Goal: Use online tool/utility

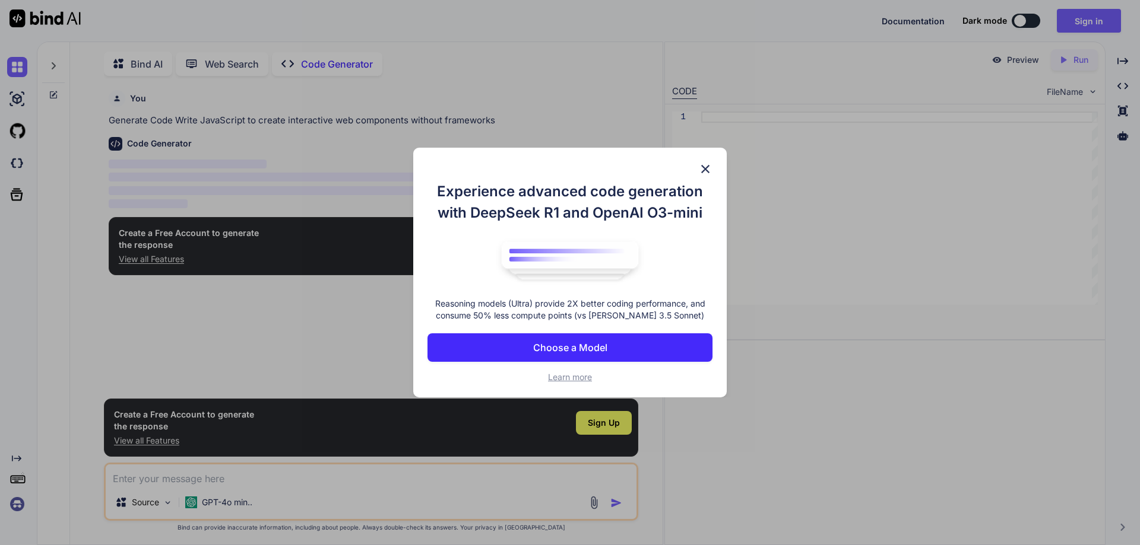
scroll to position [5, 0]
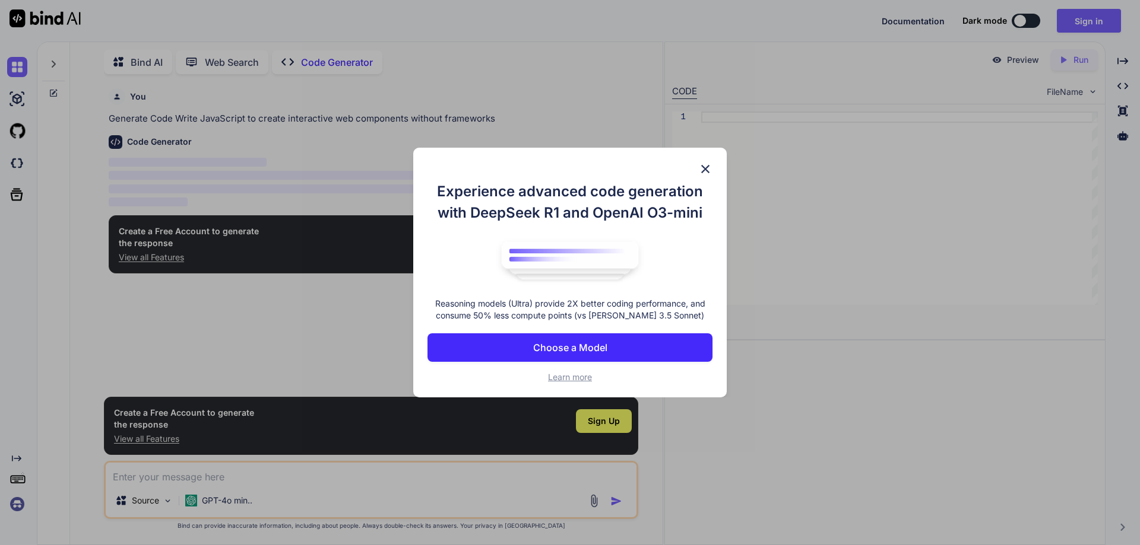
click at [582, 347] on p "Choose a Model" at bounding box center [570, 348] width 74 height 14
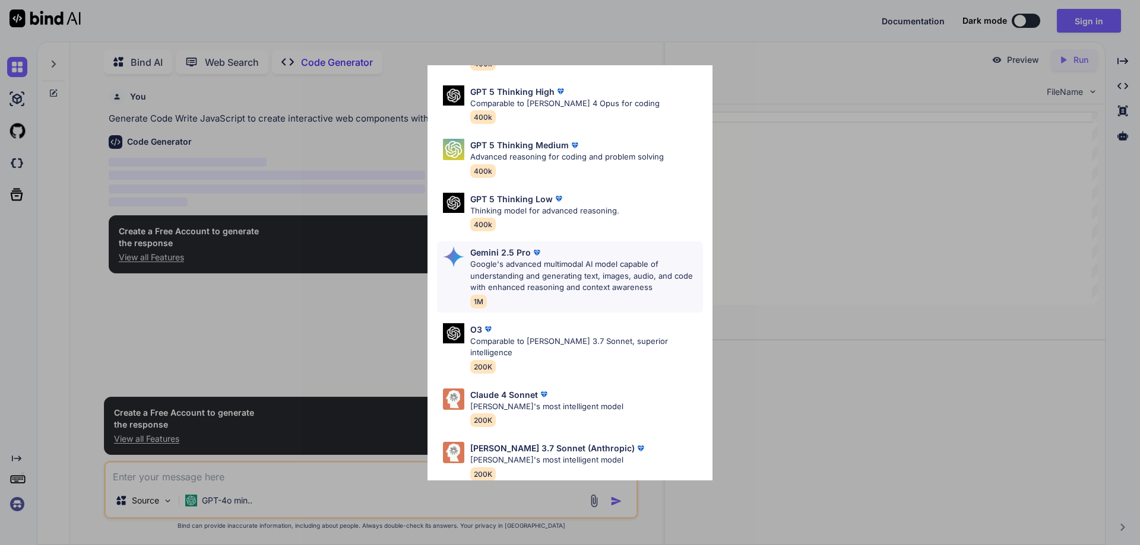
scroll to position [96, 0]
click at [620, 388] on div "[PERSON_NAME] 4 Sonnet [PERSON_NAME]'s most intelligent model 200K" at bounding box center [570, 406] width 266 height 48
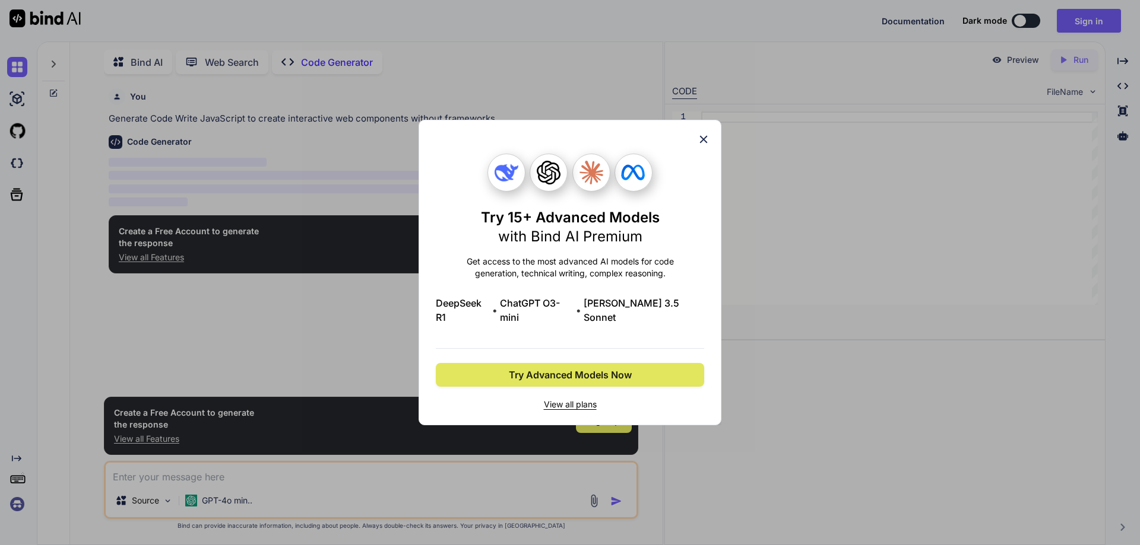
click at [571, 369] on span "Try Advanced Models Now" at bounding box center [570, 375] width 123 height 14
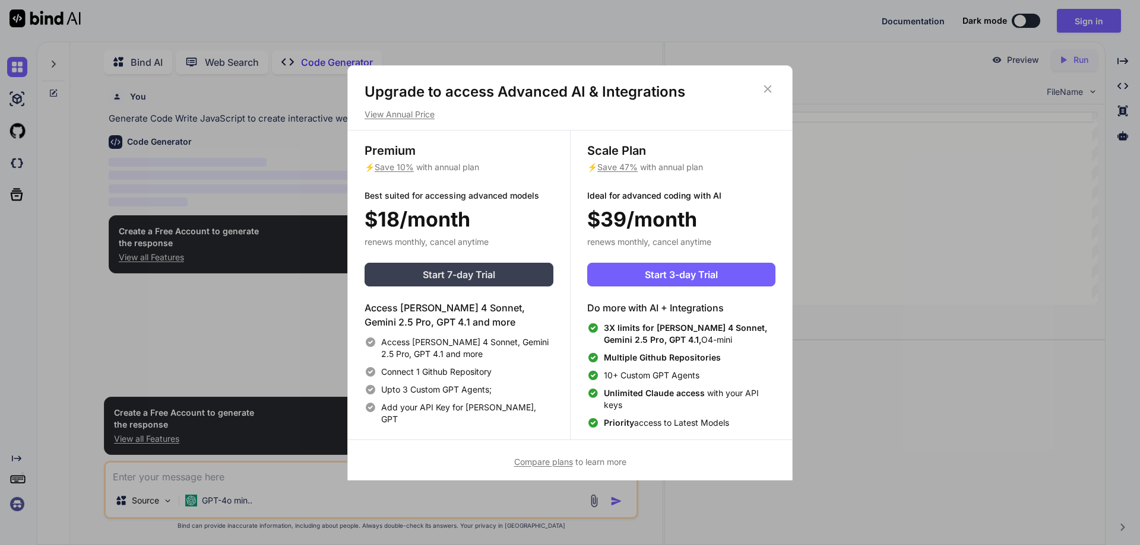
click at [457, 276] on span "Start 7-day Trial" at bounding box center [459, 275] width 72 height 14
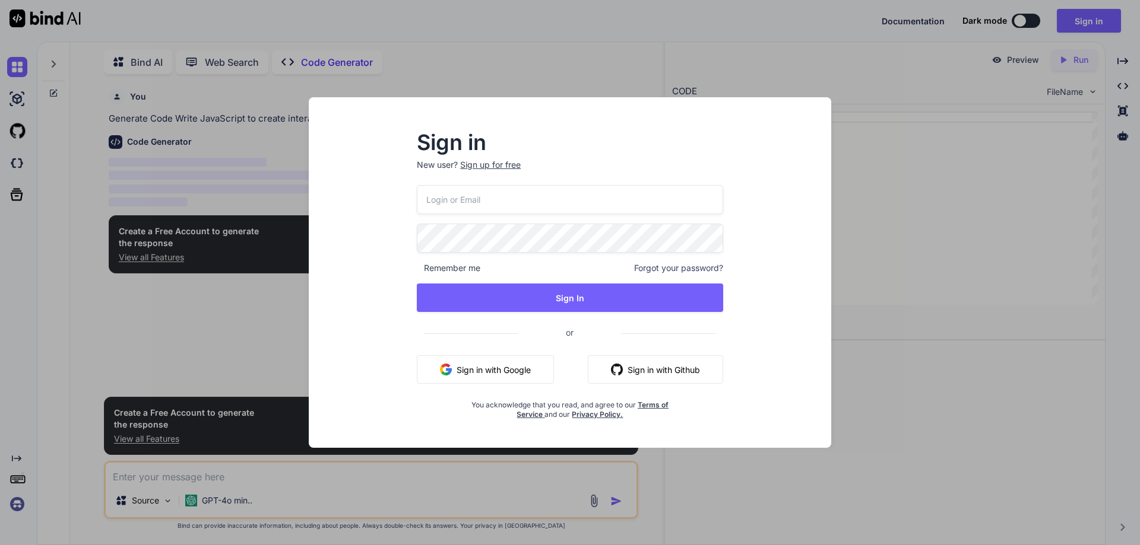
click at [490, 359] on button "Sign in with Google" at bounding box center [485, 370] width 137 height 28
click at [490, 369] on button "Sign in with Google" at bounding box center [485, 370] width 137 height 28
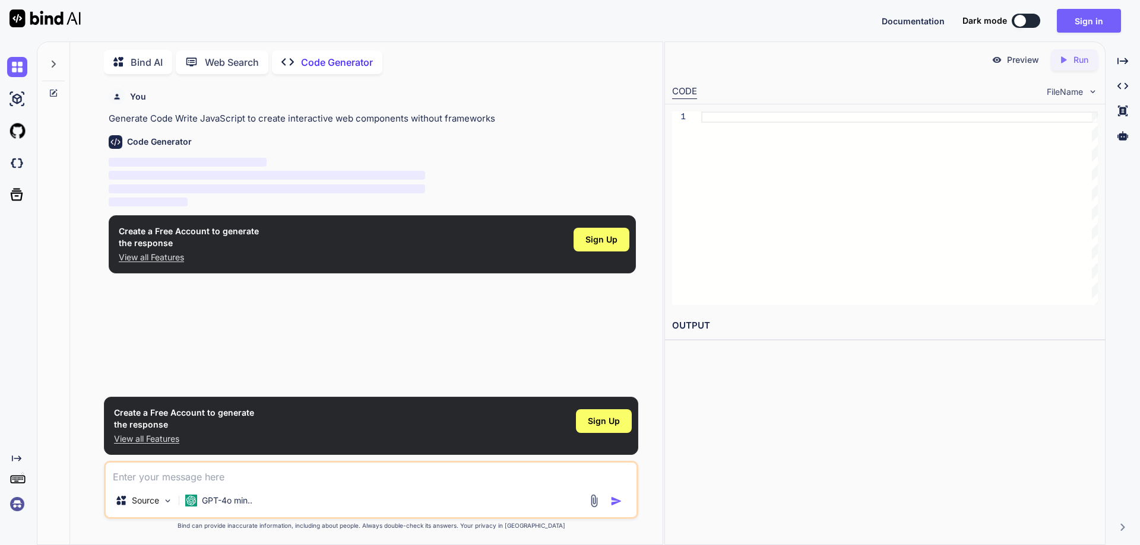
type textarea "x"
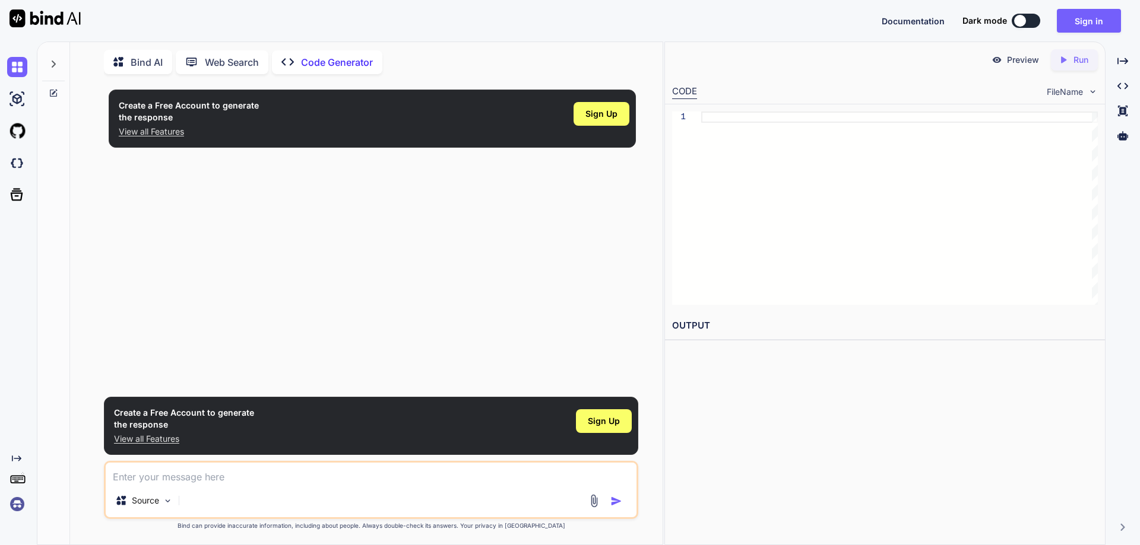
click at [192, 483] on textarea at bounding box center [371, 473] width 531 height 21
paste textarea "<!DOCTYPE html> <html> <head> <base target="_top"> <title>TaskFlow Pro</title> …"
type textarea "<!DOCTYPE html> <html> <head> <base target="_top"> <title>TaskFlow Pro</title> …"
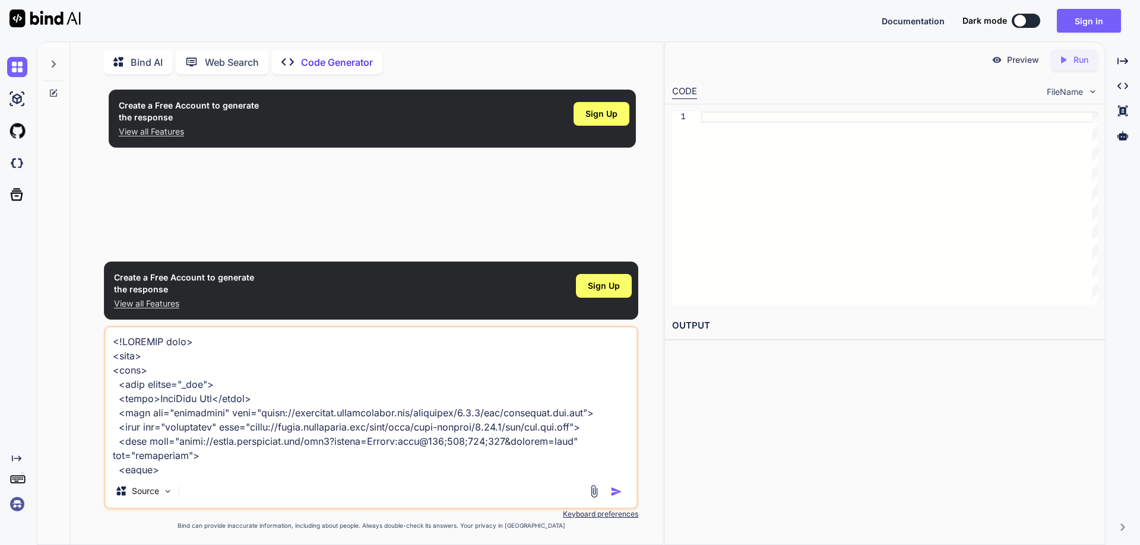
type textarea "x"
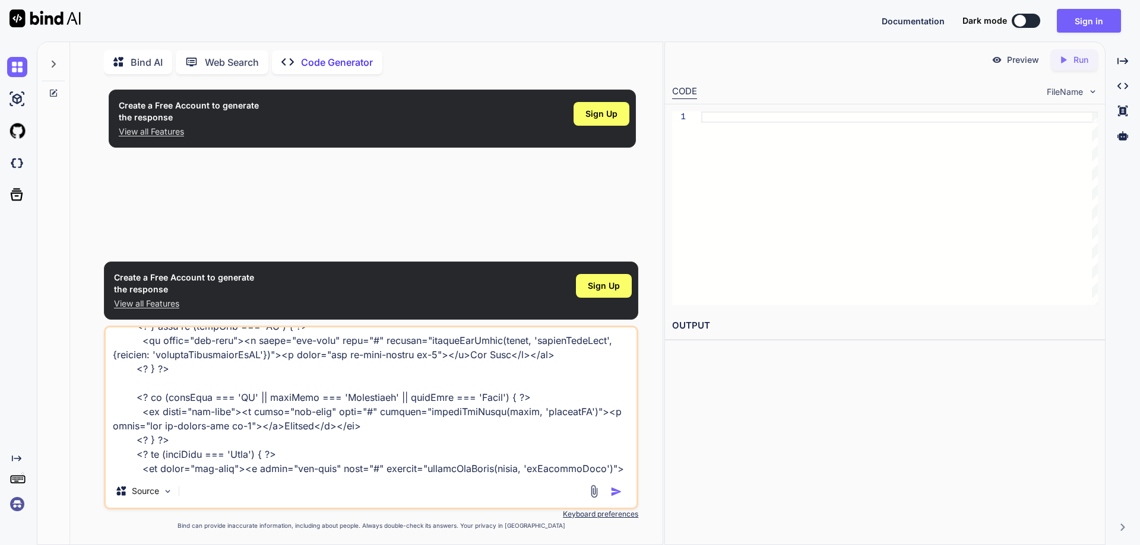
scroll to position [20229, 0]
drag, startPoint x: 139, startPoint y: 417, endPoint x: 580, endPoint y: 385, distance: 442.7
click at [580, 385] on textarea at bounding box center [371, 401] width 531 height 147
type textarea "<!DOCTYPE html> <html> <head> <base target="_top"> <title>TaskFlow Pro</title> …"
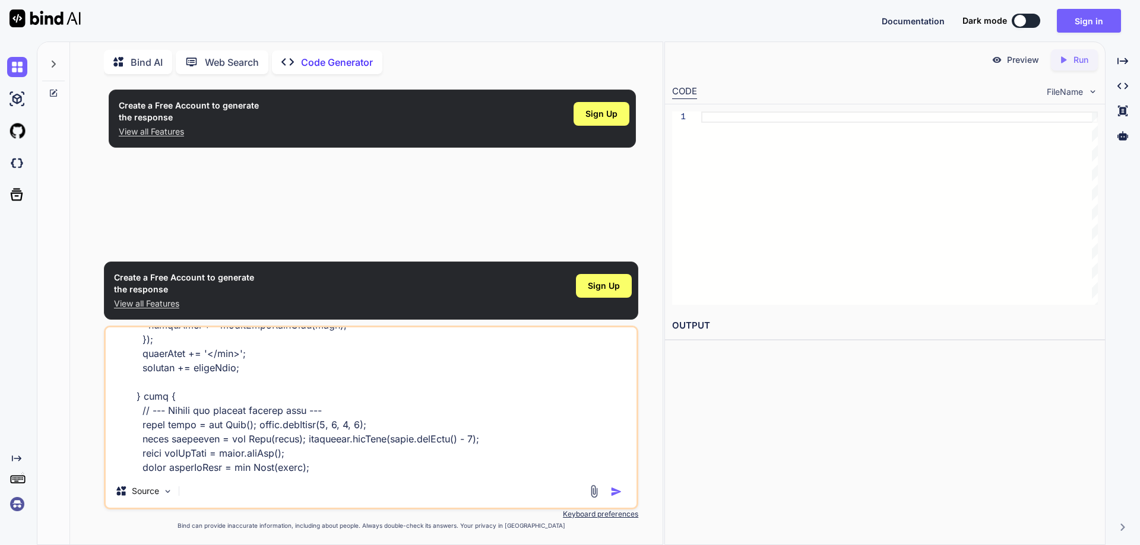
type textarea "x"
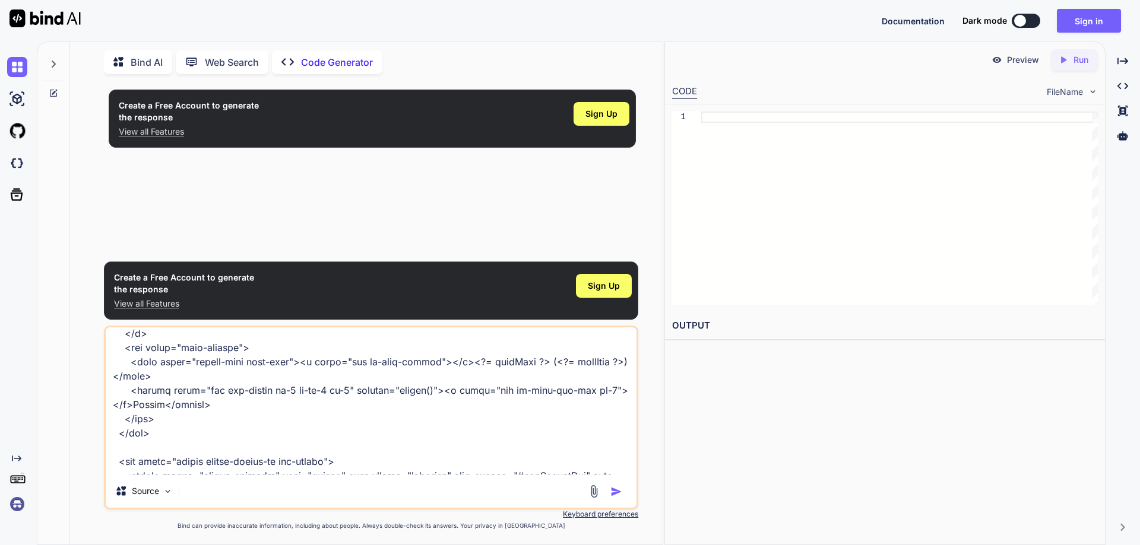
type textarea "<!DOCTYPE html> <html> <head> <base target="_top"> <title>TaskFlow Pro</title> …"
type textarea "x"
type textarea "<!DOCTYPE html> <html> <head> <base target="_top"> <title>TaskFlow Pro</title> …"
type textarea "x"
type textarea "<!DOCTYPE html> <html> <head> <base target="_top"> <title>TaskFlow Pro</title> …"
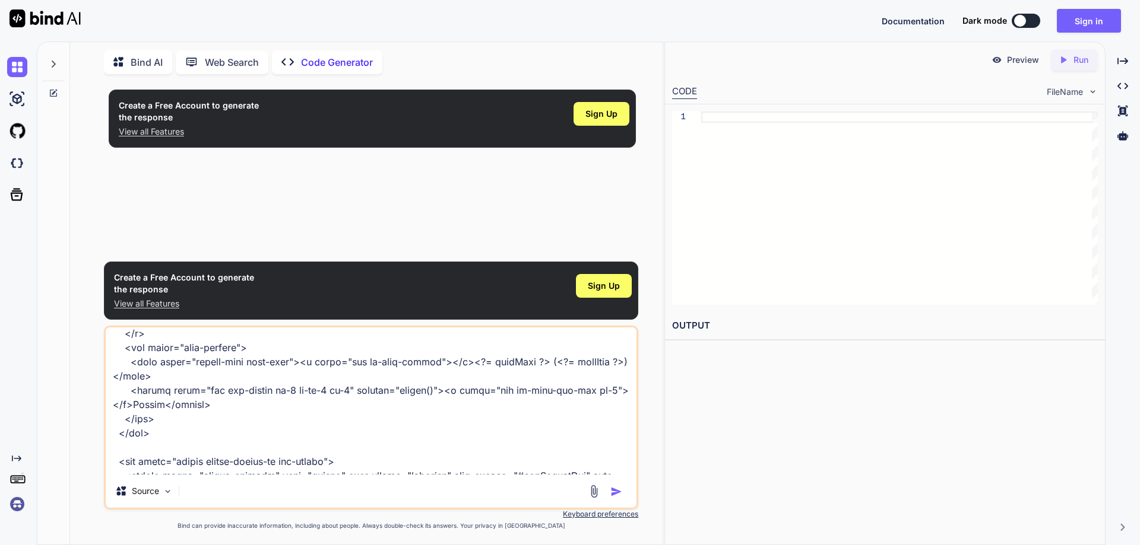
type textarea "x"
type textarea "<!DOCTYPE html> <html> <head> <base target="_top"> <title>TaskFlow Pro</title> …"
type textarea "x"
type textarea "<!DOCTYPE html> <html> <head> <base target="_top"> <title>TaskFlow Pro</title> …"
click at [616, 490] on img "button" at bounding box center [616, 492] width 12 height 12
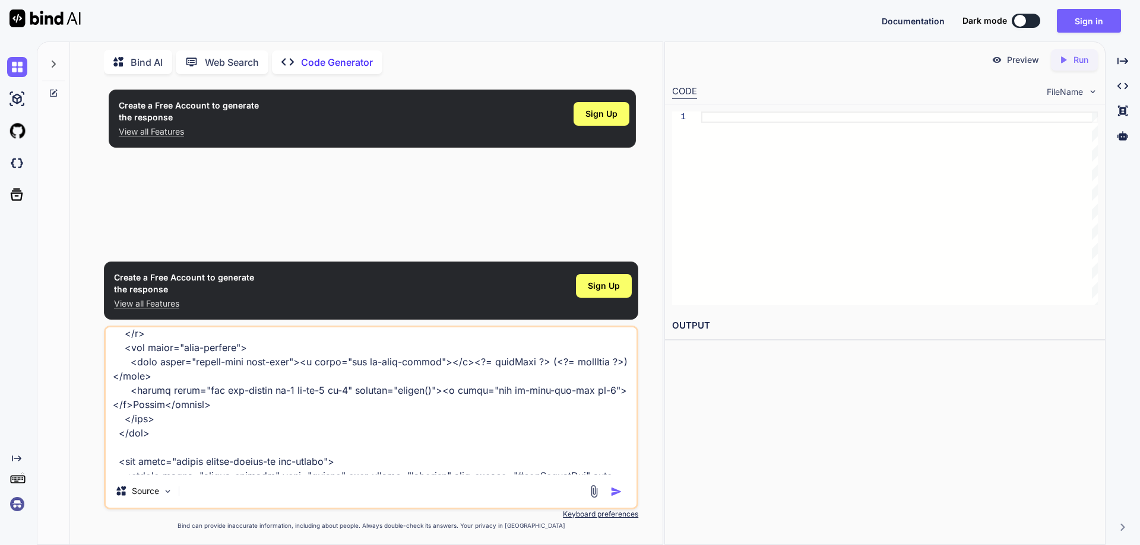
click at [615, 489] on img "button" at bounding box center [616, 492] width 12 height 12
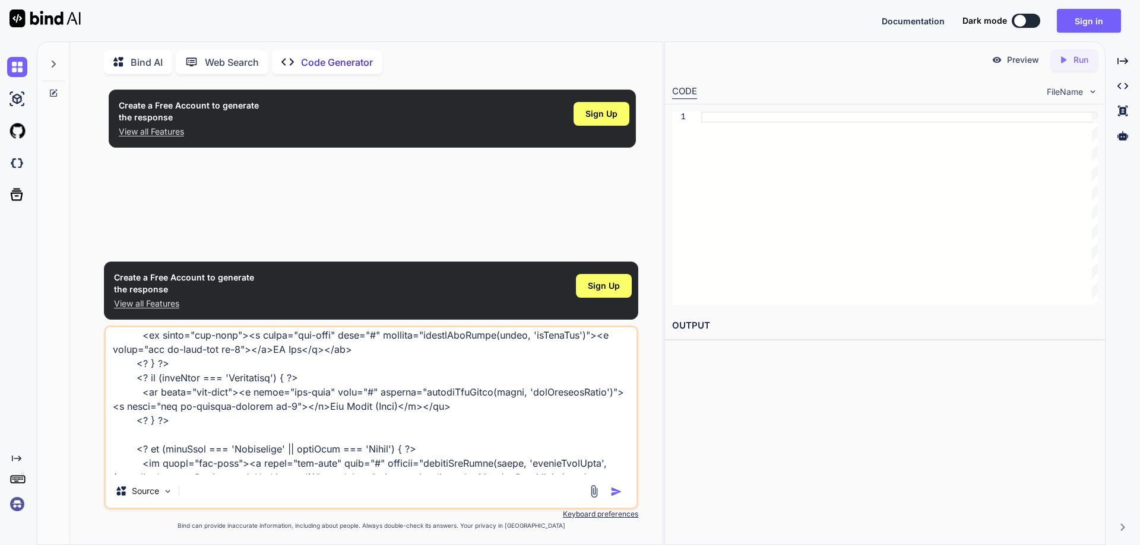
scroll to position [6753, 0]
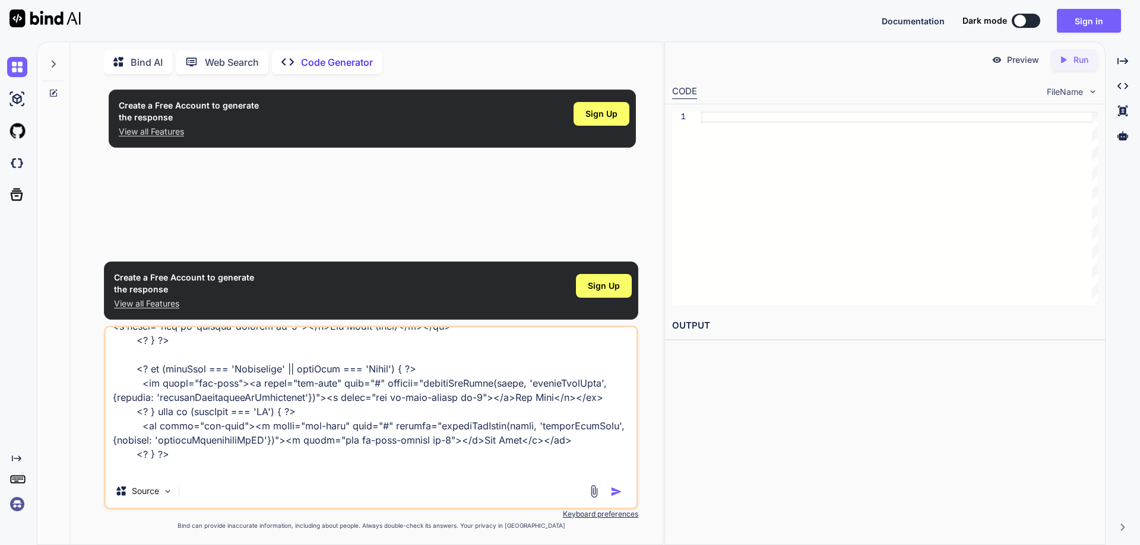
click at [614, 490] on img "button" at bounding box center [616, 492] width 12 height 12
click at [613, 285] on span "Sign Up" at bounding box center [604, 286] width 32 height 12
